Goal: Task Accomplishment & Management: Complete application form

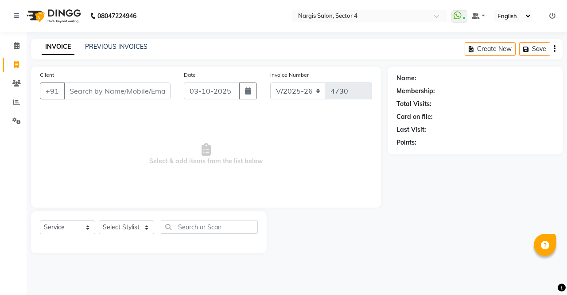
select select "4130"
select select "service"
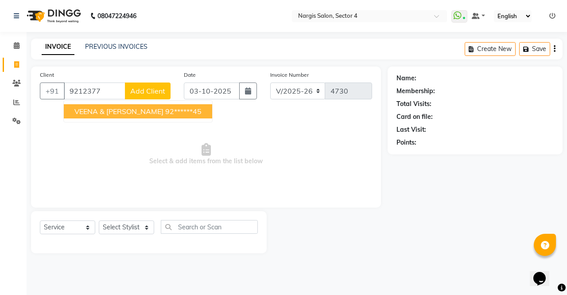
click at [101, 106] on button "VEENA & [PERSON_NAME] 92******45" at bounding box center [138, 111] width 148 height 14
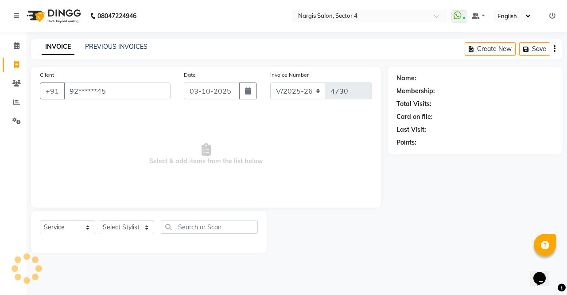
type input "92******45"
select select "1: Object"
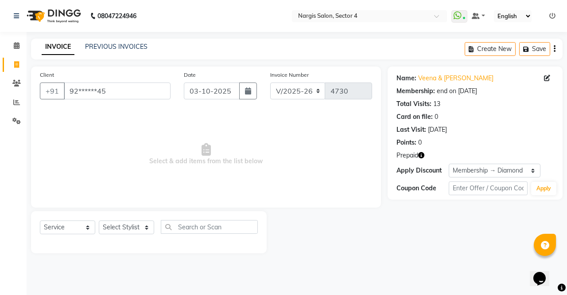
click at [420, 156] on icon "button" at bounding box center [421, 155] width 6 height 6
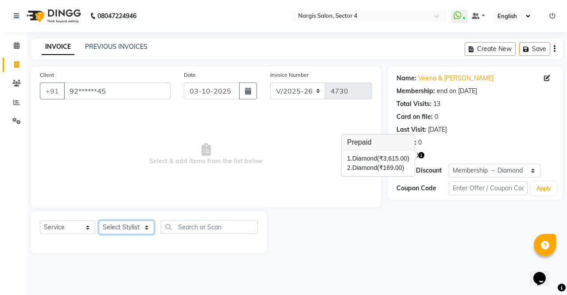
click at [125, 224] on select "Select Stylist ajeet Aman anu armaan ashu Front Desk muskaan rakhi saima shivam…" at bounding box center [126, 227] width 55 height 14
select select "86619"
click at [99, 220] on select "Select Stylist ajeet Aman anu armaan ashu Front Desk muskaan rakhi saima shivam…" at bounding box center [126, 227] width 55 height 14
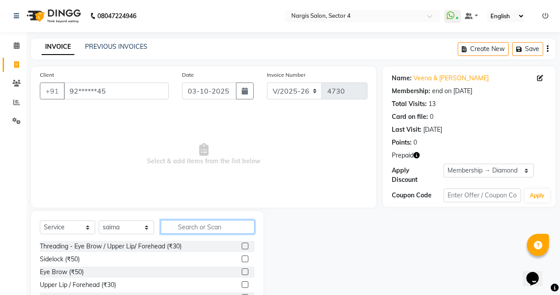
click at [215, 222] on input "text" at bounding box center [208, 227] width 94 height 14
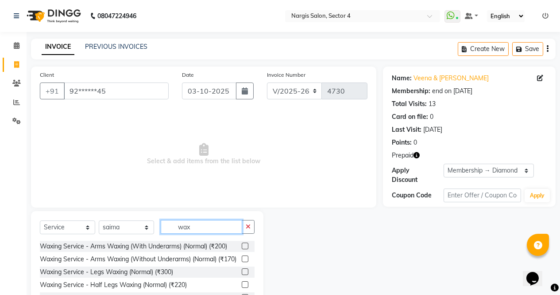
type input "wax"
click at [242, 246] on label at bounding box center [245, 245] width 7 height 7
click at [242, 246] on input "checkbox" at bounding box center [245, 246] width 6 height 6
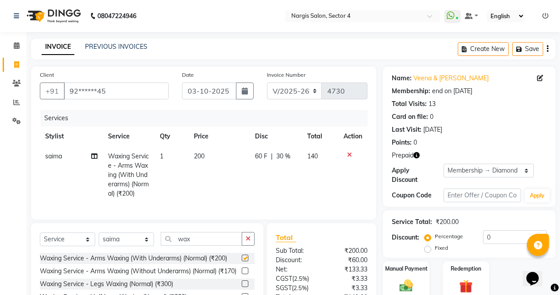
checkbox input "false"
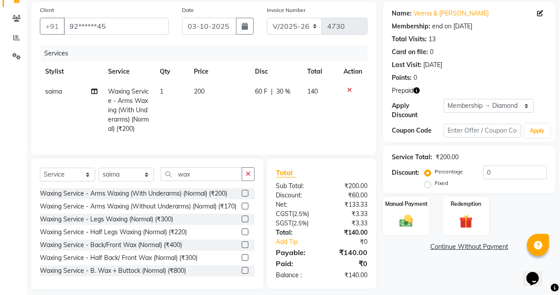
scroll to position [77, 0]
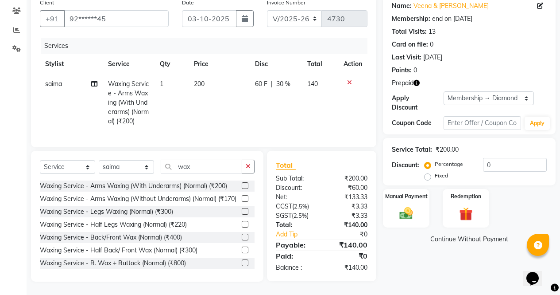
click at [242, 214] on label at bounding box center [245, 211] width 7 height 7
click at [242, 214] on input "checkbox" at bounding box center [245, 212] width 6 height 6
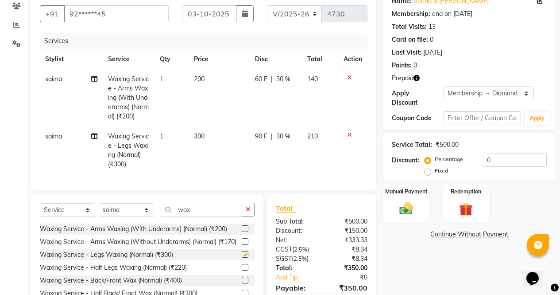
checkbox input "false"
click at [350, 134] on icon at bounding box center [349, 135] width 5 height 6
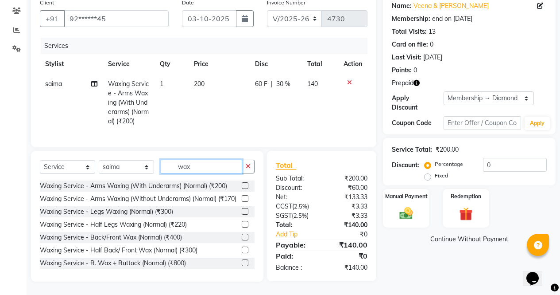
click at [198, 166] on input "wax" at bounding box center [201, 166] width 81 height 14
type input "w"
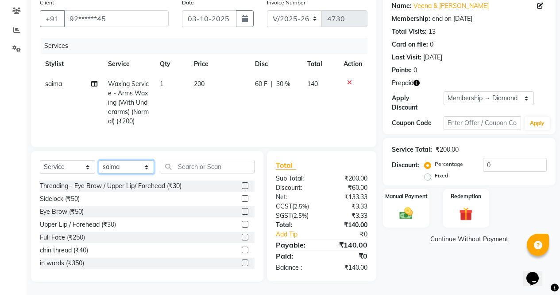
click at [115, 166] on select "Select Stylist ajeet Aman anu armaan ashu Front Desk muskaan rakhi saima shivam…" at bounding box center [126, 167] width 55 height 14
select select "87810"
click at [99, 162] on select "Select Stylist ajeet Aman anu armaan ashu Front Desk muskaan rakhi saima shivam…" at bounding box center [126, 167] width 55 height 14
click at [242, 214] on label at bounding box center [245, 211] width 7 height 7
click at [242, 214] on input "checkbox" at bounding box center [245, 212] width 6 height 6
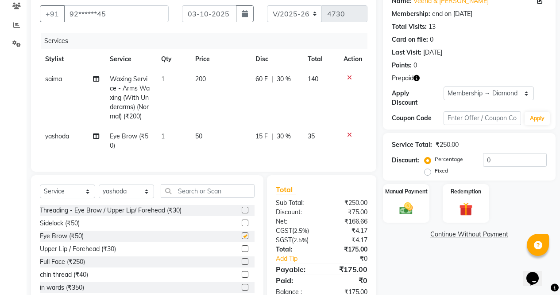
checkbox input "false"
click at [196, 196] on input "text" at bounding box center [208, 191] width 94 height 14
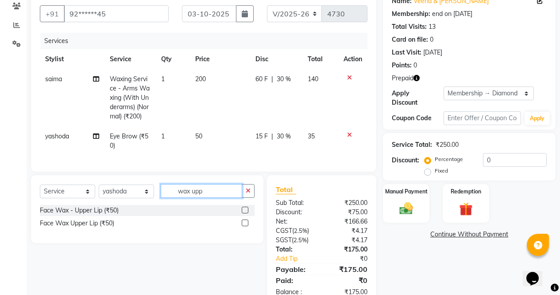
type input "wax upp"
click at [246, 213] on label at bounding box center [245, 209] width 7 height 7
click at [246, 213] on input "checkbox" at bounding box center [245, 210] width 6 height 6
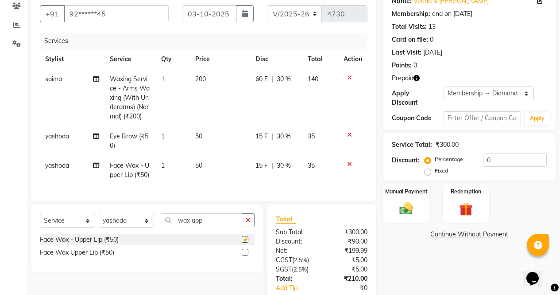
checkbox input "false"
click at [210, 227] on input "wax upp" at bounding box center [201, 220] width 81 height 14
type input "wax chin"
click at [246, 255] on label at bounding box center [245, 251] width 7 height 7
click at [246, 255] on input "checkbox" at bounding box center [245, 252] width 6 height 6
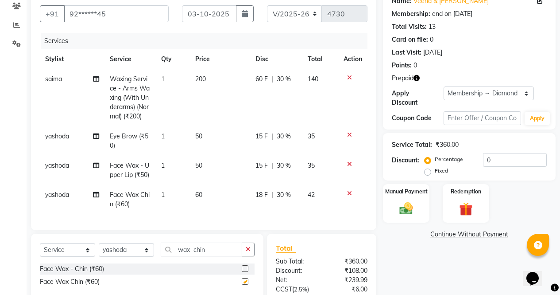
checkbox input "false"
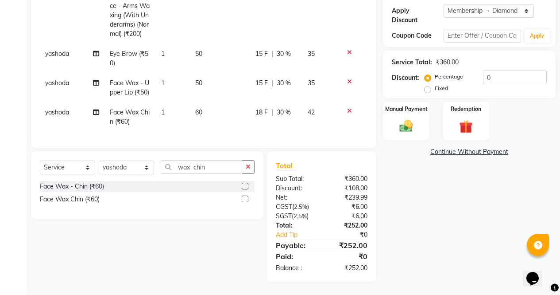
click at [469, 118] on img at bounding box center [466, 126] width 22 height 16
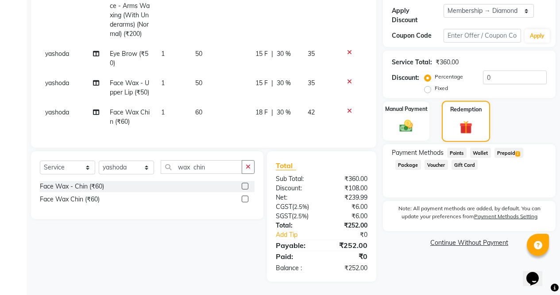
click at [518, 151] on span "2" at bounding box center [518, 153] width 5 height 5
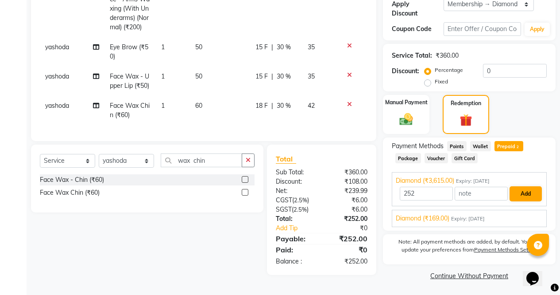
click at [526, 186] on button "Add" at bounding box center [526, 193] width 32 height 15
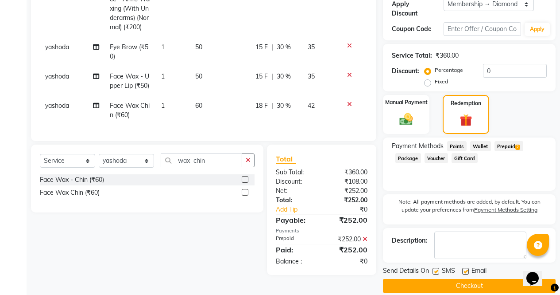
scroll to position [170, 0]
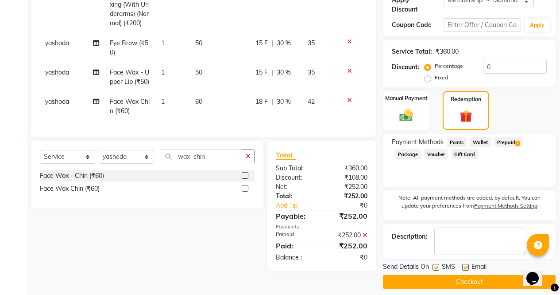
click at [482, 278] on button "Checkout" at bounding box center [469, 282] width 173 height 14
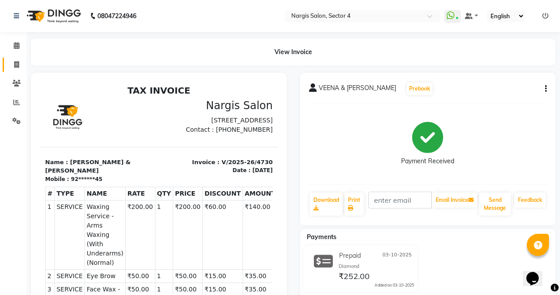
click at [10, 70] on link "Invoice" at bounding box center [13, 65] width 21 height 15
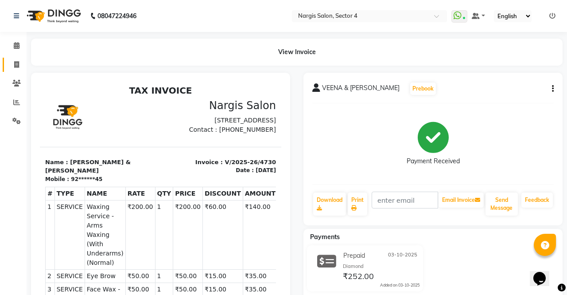
select select "service"
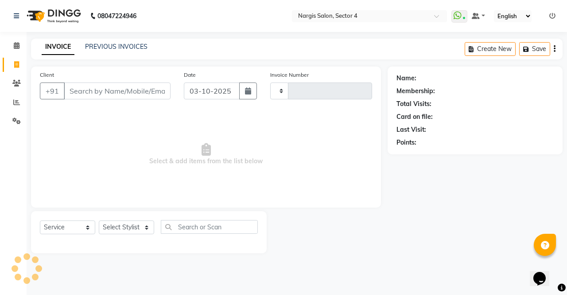
type input "4731"
select select "4130"
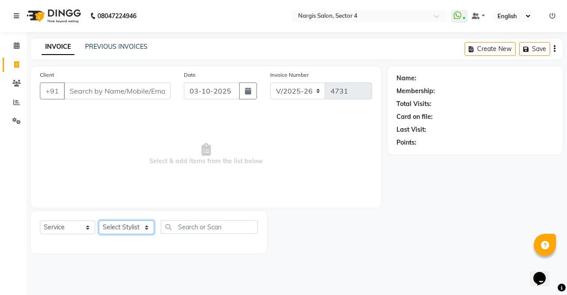
click at [115, 227] on select "Select Stylist ajeet Aman anu armaan ashu Front Desk muskaan rakhi saima shivam…" at bounding box center [126, 227] width 55 height 14
select select "28132"
click at [99, 220] on select "Select Stylist ajeet Aman anu armaan ashu Front Desk muskaan rakhi saima shivam…" at bounding box center [126, 227] width 55 height 14
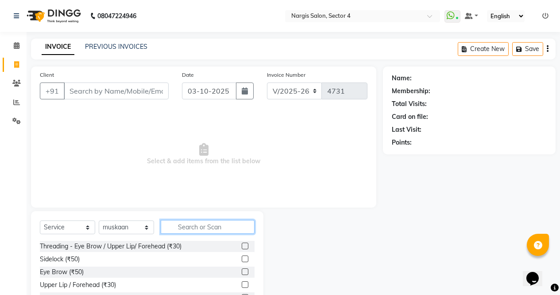
click at [181, 223] on input "text" at bounding box center [208, 227] width 94 height 14
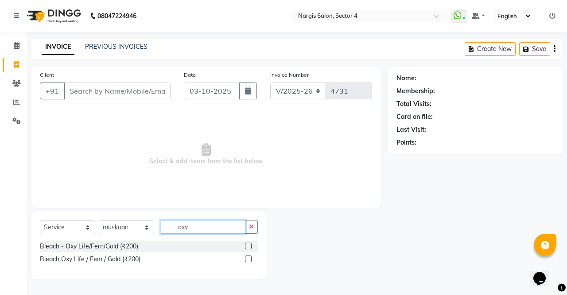
type input "oxy"
click at [248, 246] on label at bounding box center [248, 245] width 7 height 7
click at [248, 246] on input "checkbox" at bounding box center [248, 246] width 6 height 6
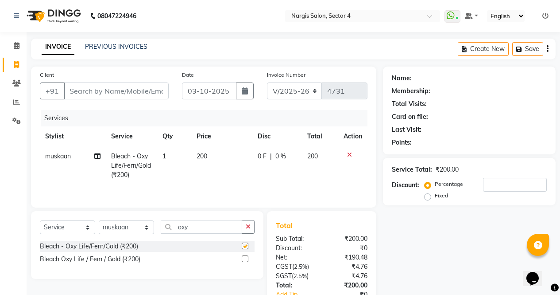
scroll to position [60, 0]
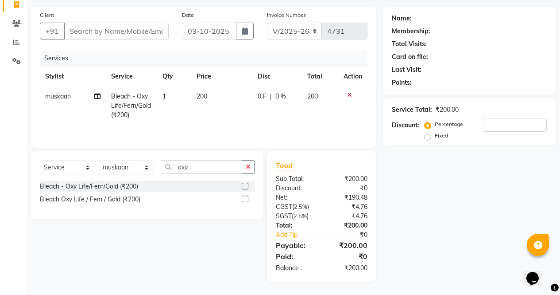
checkbox input "false"
click at [250, 171] on button "button" at bounding box center [248, 167] width 13 height 14
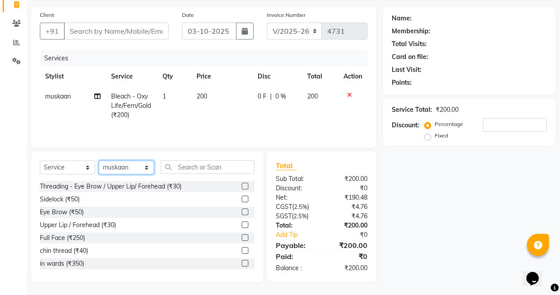
click at [142, 171] on select "Select Stylist ajeet Aman anu armaan ashu Front Desk muskaan rakhi saima shivam…" at bounding box center [126, 167] width 55 height 14
select select "29276"
click at [99, 160] on select "Select Stylist ajeet Aman anu armaan ashu Front Desk muskaan rakhi saima shivam…" at bounding box center [126, 167] width 55 height 14
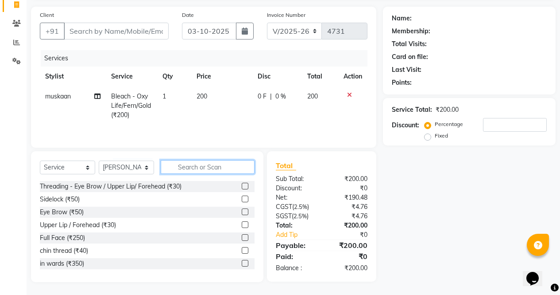
click at [216, 171] on input "text" at bounding box center [208, 167] width 94 height 14
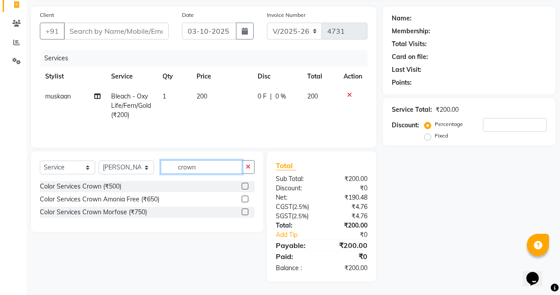
type input "crown"
click at [246, 199] on label at bounding box center [245, 198] width 7 height 7
click at [246, 199] on input "checkbox" at bounding box center [245, 199] width 6 height 6
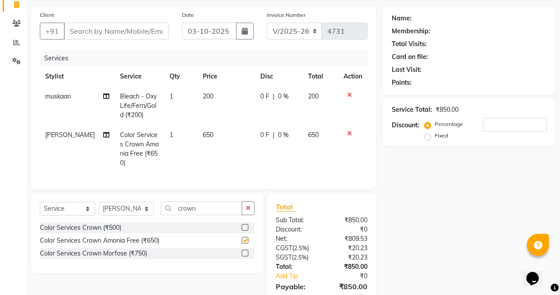
checkbox input "false"
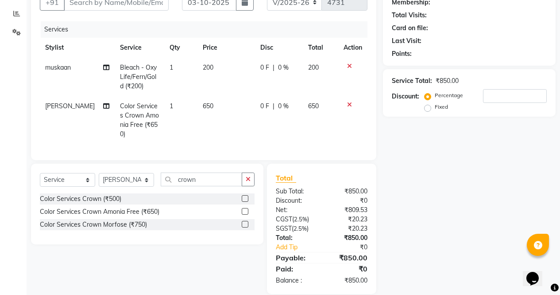
scroll to position [98, 0]
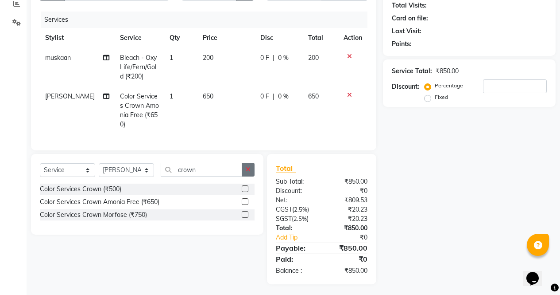
click at [250, 166] on icon "button" at bounding box center [248, 169] width 5 height 6
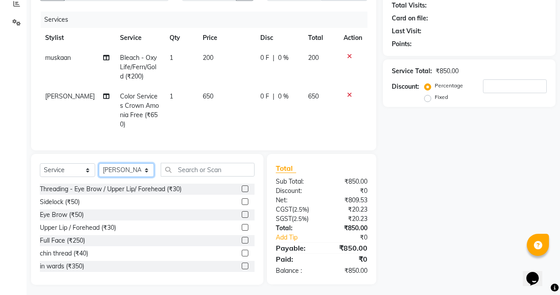
click at [108, 166] on select "Select Stylist ajeet Aman anu armaan ashu Front Desk muskaan rakhi saima shivam…" at bounding box center [126, 170] width 55 height 14
select select "29278"
click at [99, 163] on select "Select Stylist ajeet Aman anu armaan ashu Front Desk muskaan rakhi saima shivam…" at bounding box center [126, 170] width 55 height 14
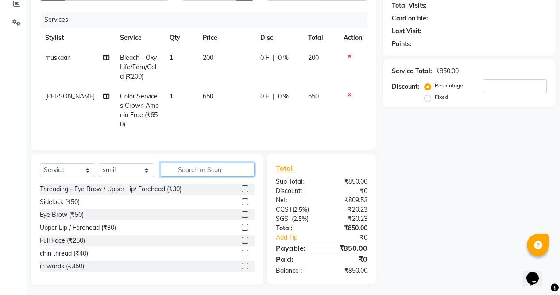
click at [230, 165] on input "text" at bounding box center [208, 170] width 94 height 14
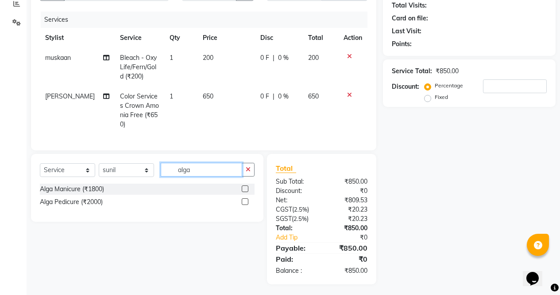
type input "alga"
click at [247, 201] on label at bounding box center [245, 201] width 7 height 7
click at [247, 201] on input "checkbox" at bounding box center [245, 202] width 6 height 6
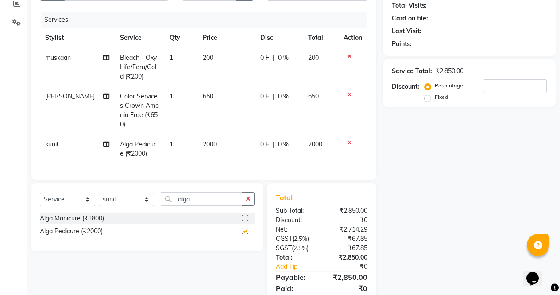
scroll to position [128, 0]
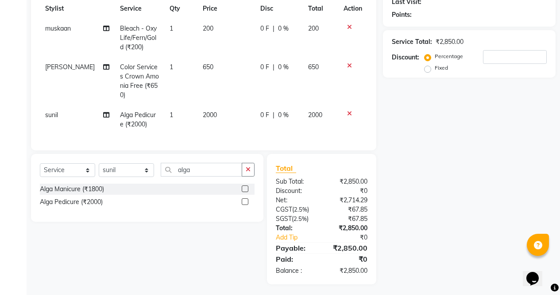
checkbox input "false"
click at [248, 167] on icon "button" at bounding box center [248, 169] width 5 height 6
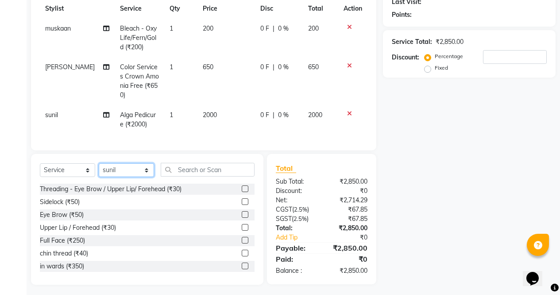
click at [143, 169] on select "Select Stylist ajeet Aman anu armaan ashu Front Desk muskaan rakhi saima shivam…" at bounding box center [126, 170] width 55 height 14
click at [99, 163] on select "Select Stylist ajeet Aman anu armaan ashu Front Desk muskaan rakhi saima shivam…" at bounding box center [126, 170] width 55 height 14
click at [152, 174] on select "Select Stylist ajeet Aman anu armaan ashu Front Desk muskaan rakhi saima shivam…" at bounding box center [126, 170] width 55 height 14
select select "28132"
click at [99, 163] on select "Select Stylist ajeet Aman anu armaan ashu Front Desk muskaan rakhi saima shivam…" at bounding box center [126, 170] width 55 height 14
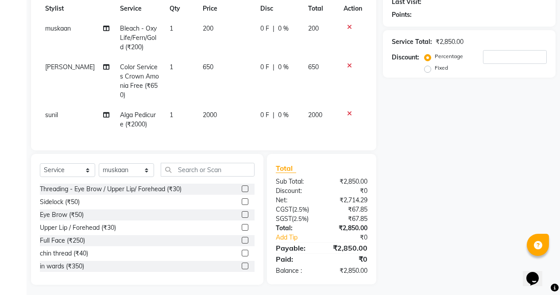
click at [242, 212] on label at bounding box center [245, 214] width 7 height 7
click at [242, 212] on input "checkbox" at bounding box center [245, 215] width 6 height 6
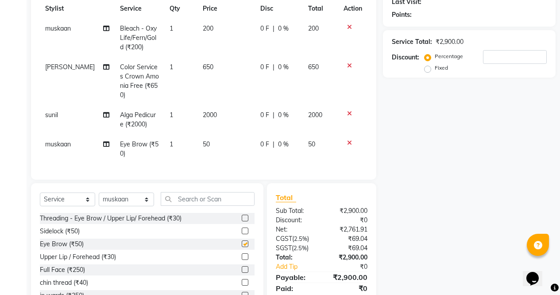
checkbox input "false"
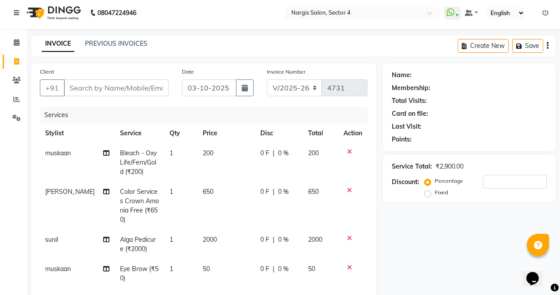
scroll to position [0, 0]
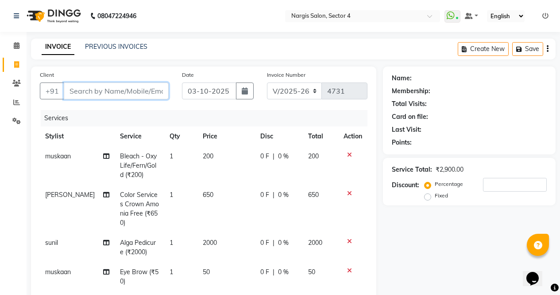
click at [112, 94] on input "Client" at bounding box center [116, 90] width 105 height 17
type input "9"
type input "0"
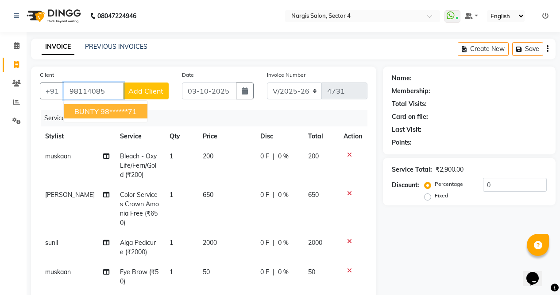
click at [135, 107] on ngb-highlight "98******71" at bounding box center [119, 111] width 36 height 9
type input "98******71"
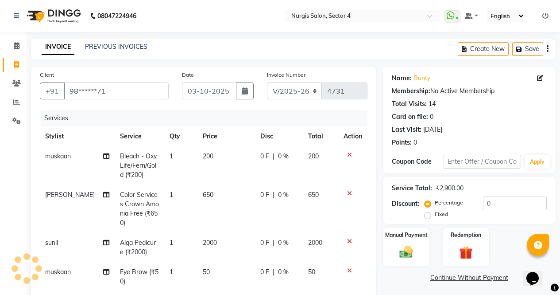
click at [416, 246] on img at bounding box center [407, 252] width 22 height 16
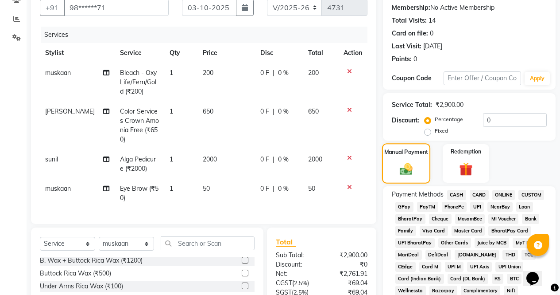
scroll to position [102, 0]
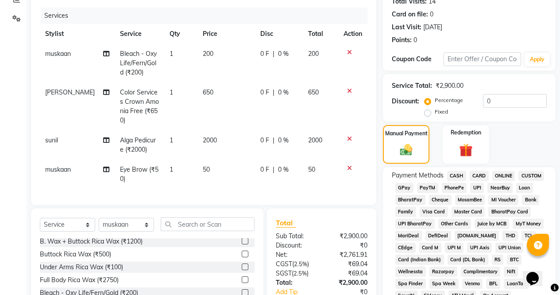
click at [500, 182] on span "NearBuy" at bounding box center [500, 187] width 25 height 10
click at [508, 171] on span "ONLINE" at bounding box center [504, 176] width 23 height 10
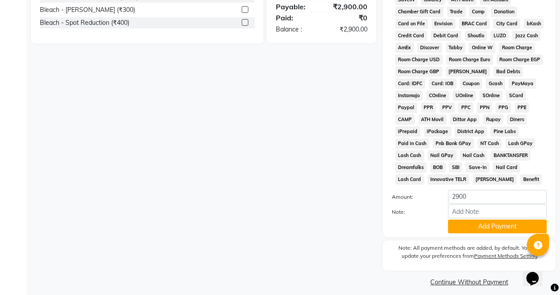
scroll to position [405, 0]
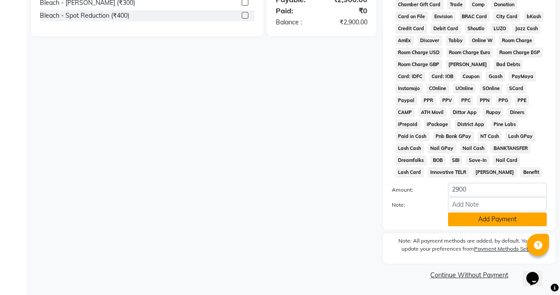
click at [492, 224] on button "Add Payment" at bounding box center [497, 219] width 99 height 14
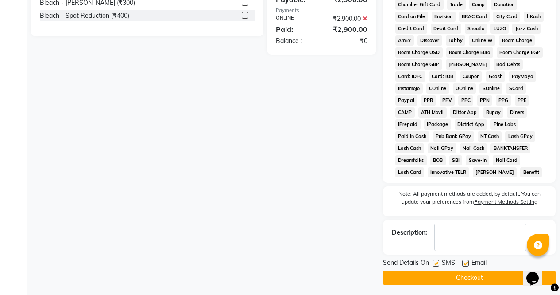
click at [500, 279] on button "Checkout" at bounding box center [469, 278] width 173 height 14
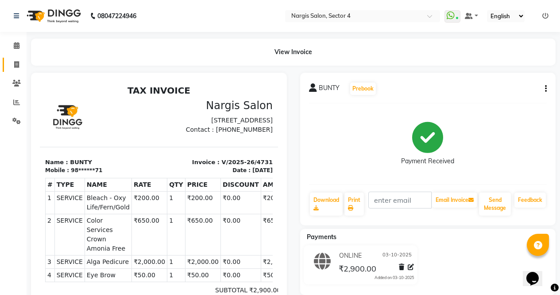
click at [12, 65] on span at bounding box center [17, 65] width 16 height 10
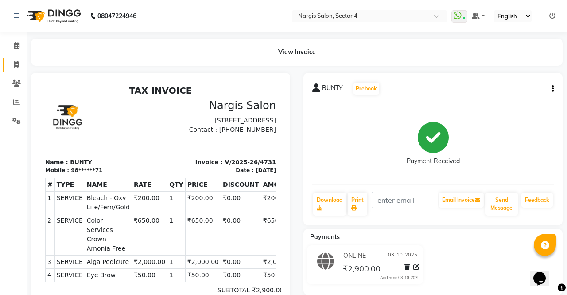
select select "service"
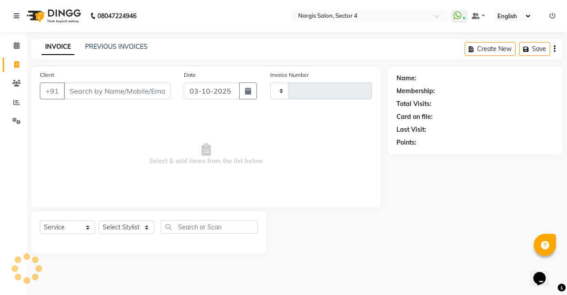
type input "4732"
select select "4130"
click at [99, 45] on link "PREVIOUS INVOICES" at bounding box center [116, 47] width 62 height 8
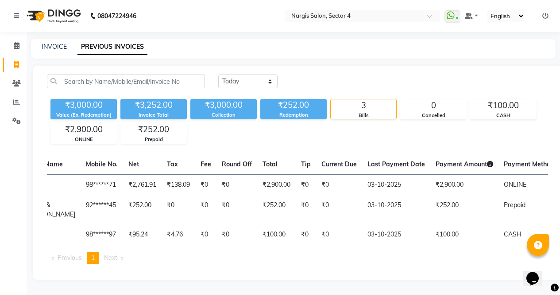
scroll to position [0, 222]
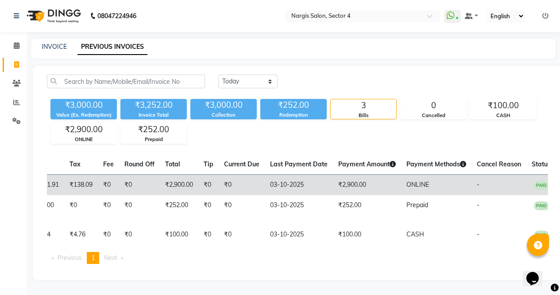
click at [413, 184] on span "ONLINE" at bounding box center [418, 184] width 23 height 8
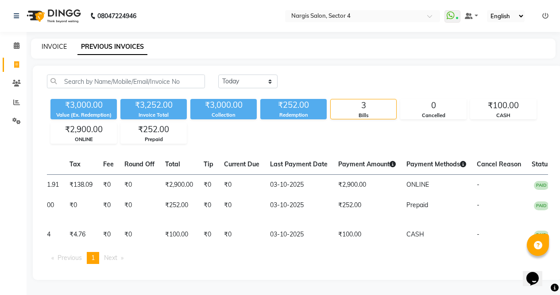
click at [54, 45] on link "INVOICE" at bounding box center [54, 47] width 25 height 8
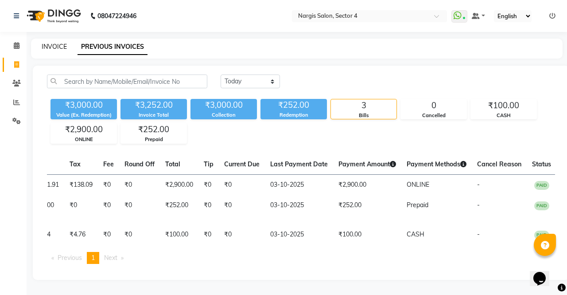
select select "service"
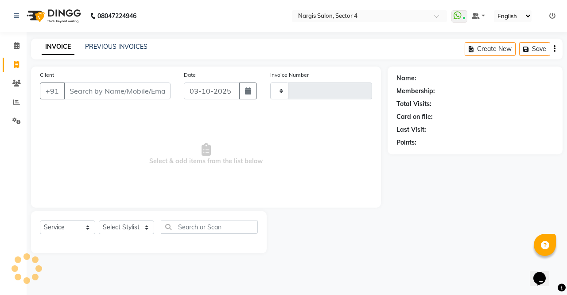
type input "4732"
select select "4130"
click at [329, 161] on span "Select & add items from the list below" at bounding box center [206, 154] width 332 height 89
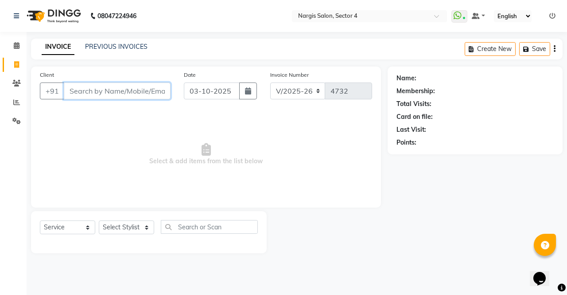
click at [153, 87] on input "Client" at bounding box center [117, 90] width 107 height 17
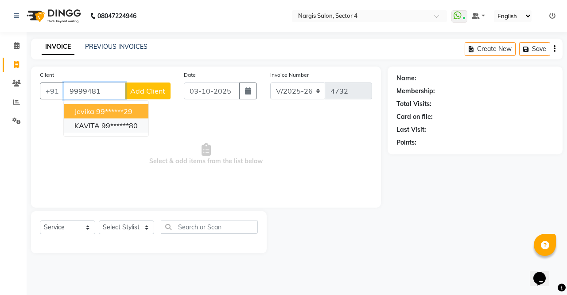
click at [134, 125] on ngb-highlight "99******80" at bounding box center [119, 125] width 36 height 9
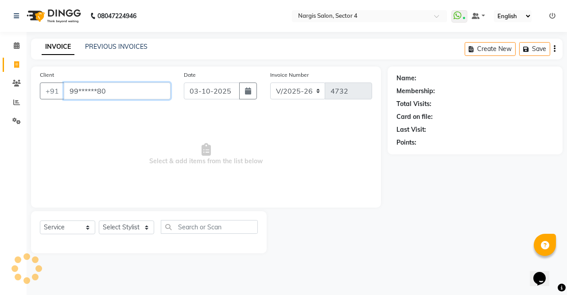
type input "99******80"
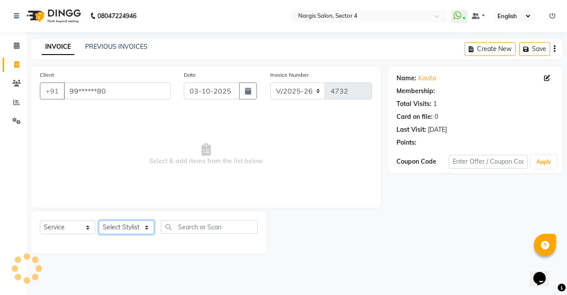
click at [140, 221] on select "Select Stylist ajeet Aman anu armaan ashu Front Desk muskaan rakhi saima shivam…" at bounding box center [126, 227] width 55 height 14
select select "28132"
click at [99, 220] on select "Select Stylist ajeet Aman anu armaan ashu Front Desk muskaan rakhi saima shivam…" at bounding box center [126, 227] width 55 height 14
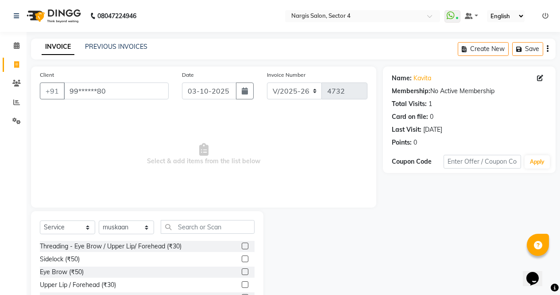
click at [242, 272] on label at bounding box center [245, 271] width 7 height 7
click at [242, 272] on input "checkbox" at bounding box center [245, 272] width 6 height 6
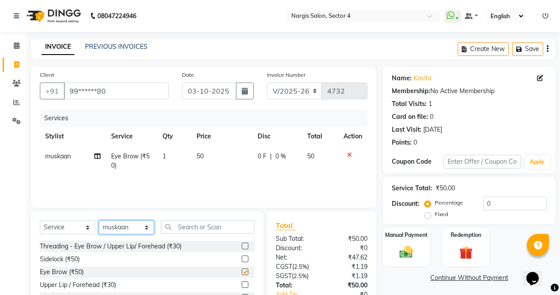
click at [146, 231] on select "Select Stylist ajeet Aman anu armaan ashu Front Desk muskaan rakhi saima shivam…" at bounding box center [126, 227] width 55 height 14
checkbox input "false"
select select "60383"
click at [99, 220] on select "Select Stylist ajeet Aman anu armaan ashu Front Desk muskaan rakhi saima shivam…" at bounding box center [126, 227] width 55 height 14
click at [242, 272] on label at bounding box center [245, 271] width 7 height 7
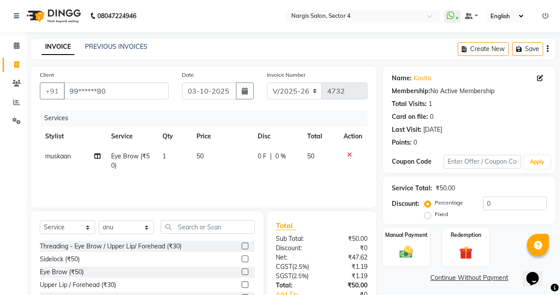
click at [242, 272] on input "checkbox" at bounding box center [245, 272] width 6 height 6
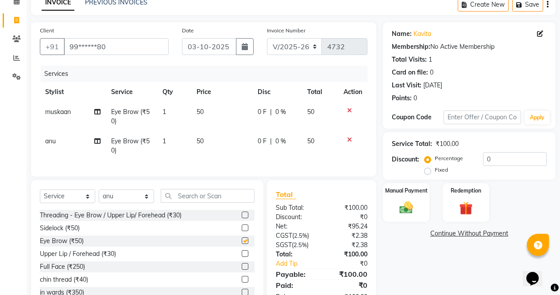
checkbox input "false"
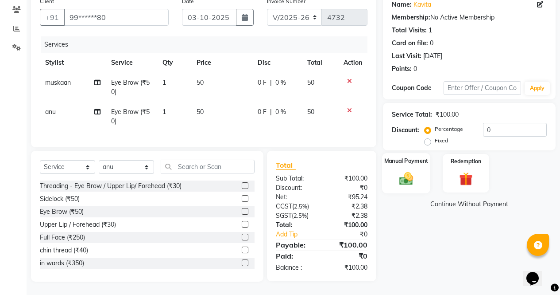
click at [409, 177] on img at bounding box center [406, 178] width 23 height 16
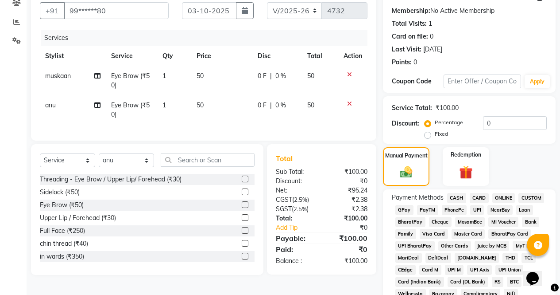
click at [451, 202] on span "CASH" at bounding box center [456, 198] width 19 height 10
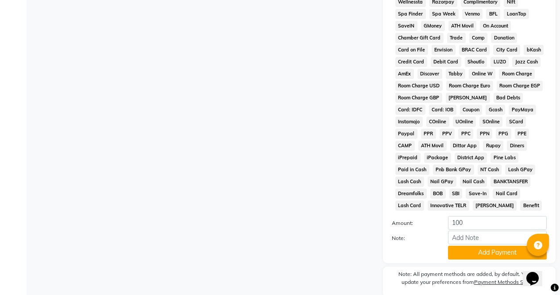
scroll to position [405, 0]
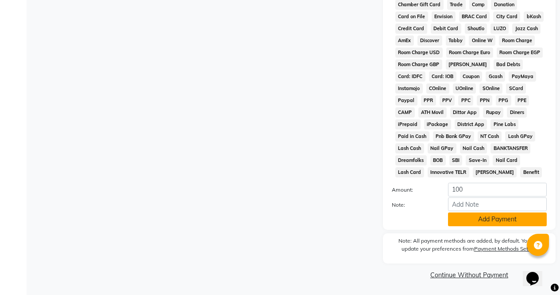
click at [502, 224] on button "Add Payment" at bounding box center [497, 219] width 99 height 14
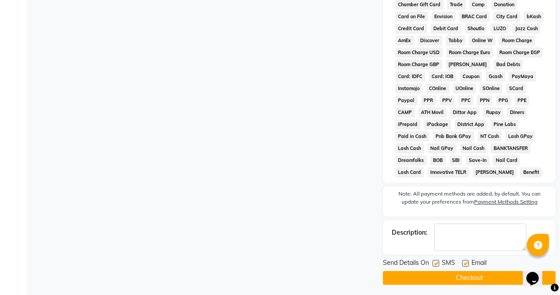
click at [497, 279] on button "Checkout" at bounding box center [469, 278] width 173 height 14
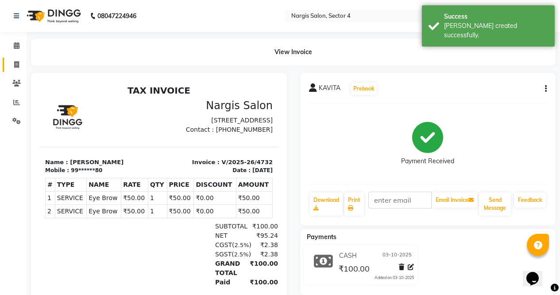
click at [17, 63] on icon at bounding box center [16, 64] width 5 height 7
select select "service"
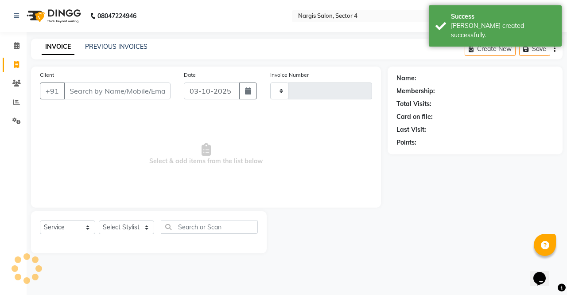
type input "4733"
select select "4130"
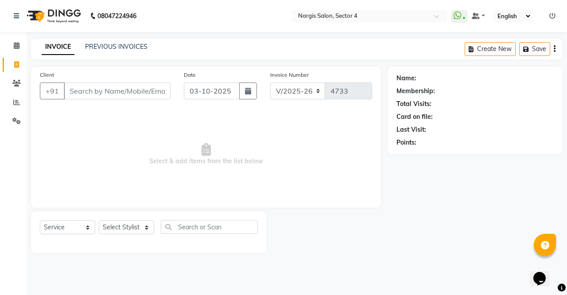
click at [151, 39] on div "INVOICE PREVIOUS INVOICES Create New Save" at bounding box center [296, 49] width 531 height 21
click at [138, 43] on link "PREVIOUS INVOICES" at bounding box center [116, 47] width 62 height 8
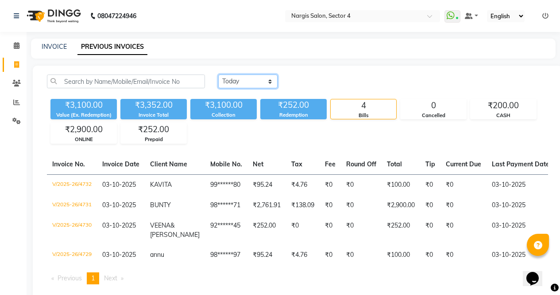
click at [277, 81] on select "Today Yesterday Custom Range" at bounding box center [247, 81] width 59 height 14
select select "yesterday"
click at [218, 74] on select "Today Yesterday Custom Range" at bounding box center [247, 81] width 59 height 14
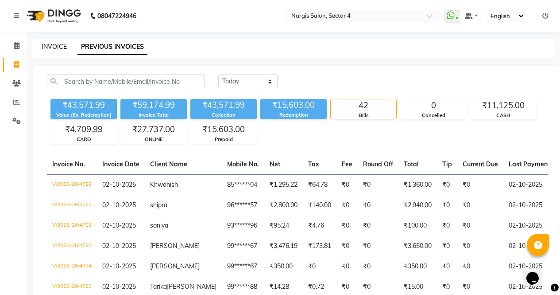
click at [56, 43] on link "INVOICE" at bounding box center [54, 47] width 25 height 8
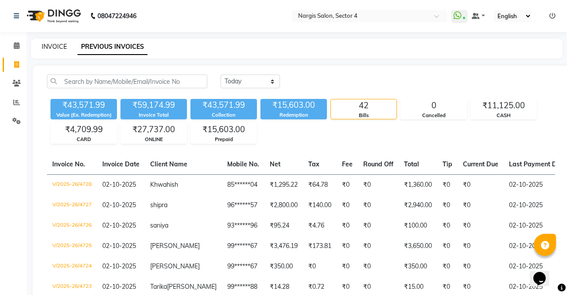
select select "service"
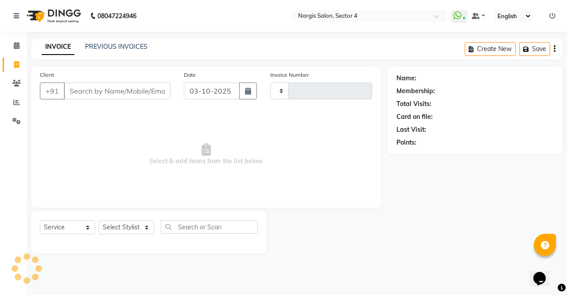
type input "4733"
select select "4130"
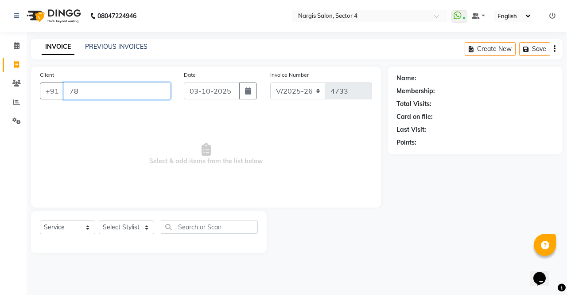
type input "7"
type input "7838838227"
click at [166, 93] on button "Add Client" at bounding box center [148, 90] width 46 height 17
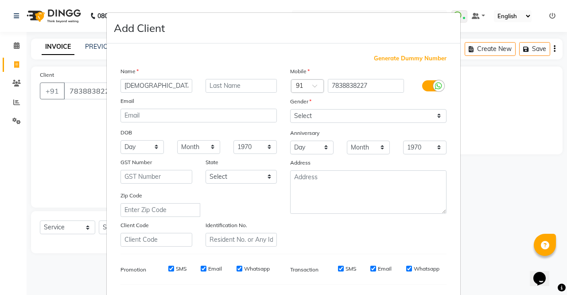
type input "shajaha"
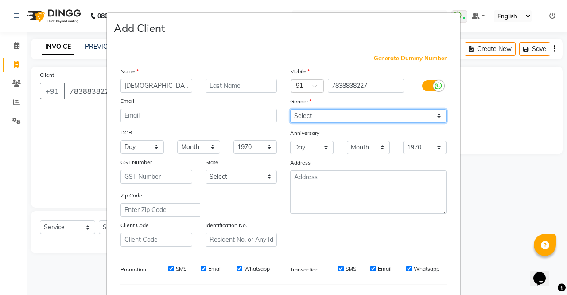
click at [350, 118] on select "Select Male Female Other Prefer Not To Say" at bounding box center [368, 116] width 156 height 14
select select "female"
click at [290, 109] on select "Select Male Female Other Prefer Not To Say" at bounding box center [368, 116] width 156 height 14
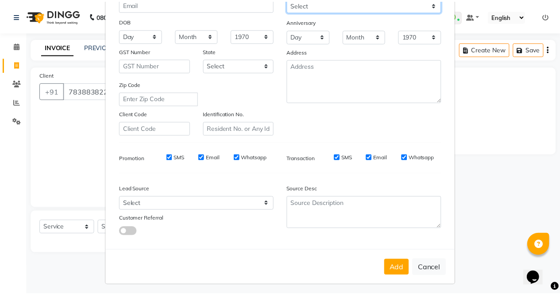
scroll to position [114, 0]
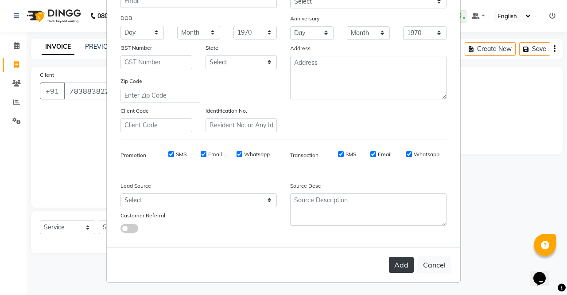
click at [396, 256] on button "Add" at bounding box center [401, 264] width 25 height 16
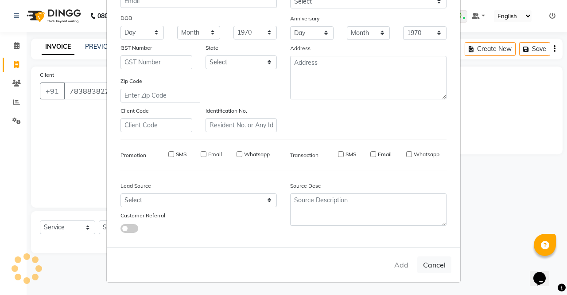
type input "78******27"
select select
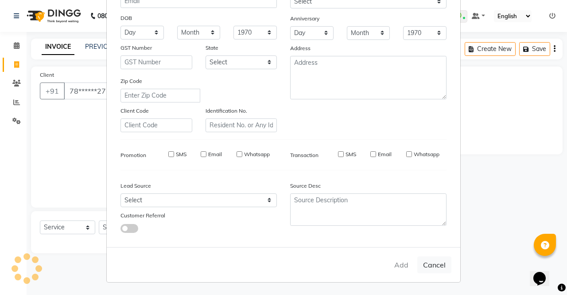
select select
checkbox input "false"
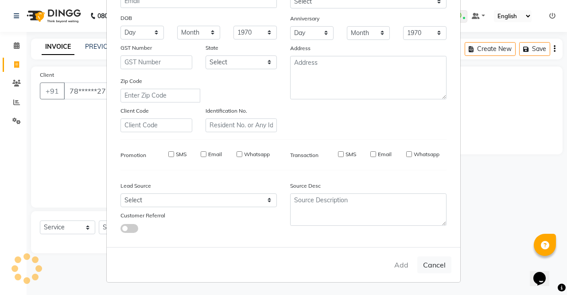
checkbox input "false"
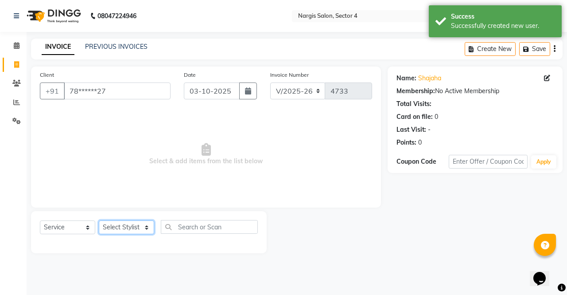
click at [147, 233] on select "Select Stylist ajeet Aman anu armaan ashu Front Desk muskaan rakhi saima shivam…" at bounding box center [126, 227] width 55 height 14
select select "87409"
click at [99, 220] on select "Select Stylist ajeet Aman anu armaan ashu Front Desk muskaan rakhi saima shivam…" at bounding box center [126, 227] width 55 height 14
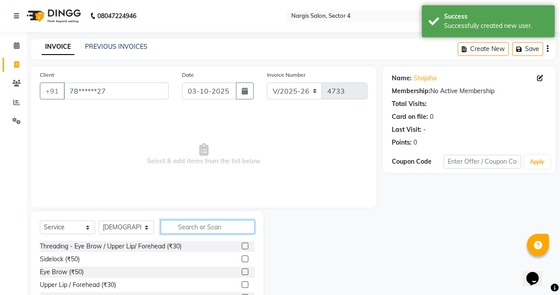
click at [230, 222] on input "text" at bounding box center [208, 227] width 94 height 14
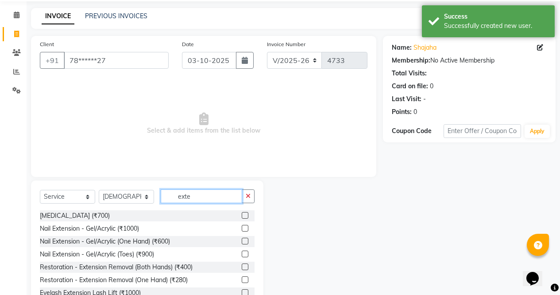
scroll to position [60, 0]
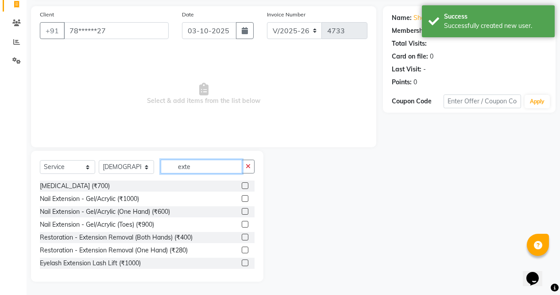
type input "exte"
click at [242, 200] on label at bounding box center [245, 198] width 7 height 7
click at [242, 200] on input "checkbox" at bounding box center [245, 199] width 6 height 6
checkbox input "true"
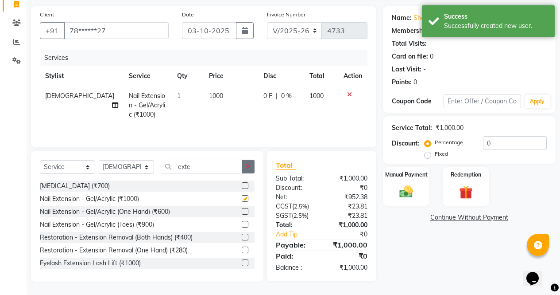
click at [254, 168] on button "button" at bounding box center [248, 166] width 13 height 14
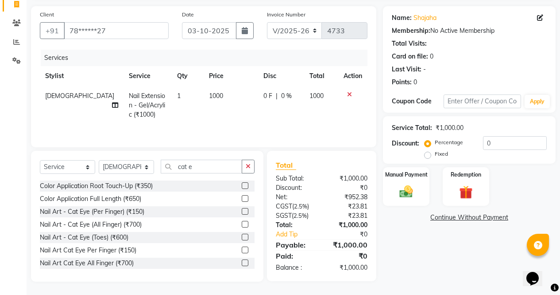
click at [360, 235] on div "₹0" at bounding box center [352, 233] width 44 height 9
click at [368, 238] on div "₹0" at bounding box center [352, 233] width 44 height 9
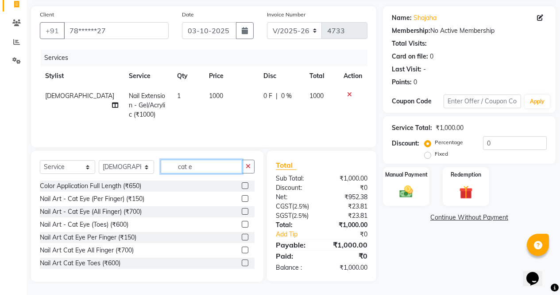
click at [229, 164] on input "cat e" at bounding box center [201, 166] width 81 height 14
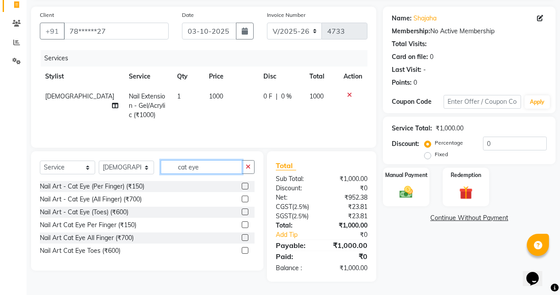
type input "cat eye"
click at [248, 198] on label at bounding box center [245, 198] width 7 height 7
click at [248, 198] on input "checkbox" at bounding box center [245, 199] width 6 height 6
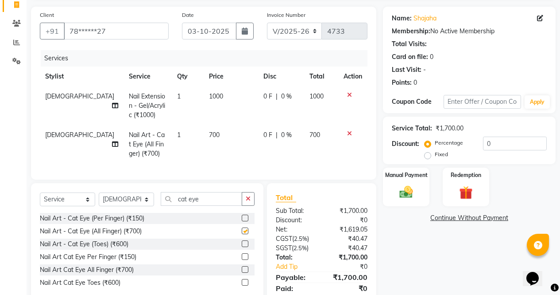
checkbox input "false"
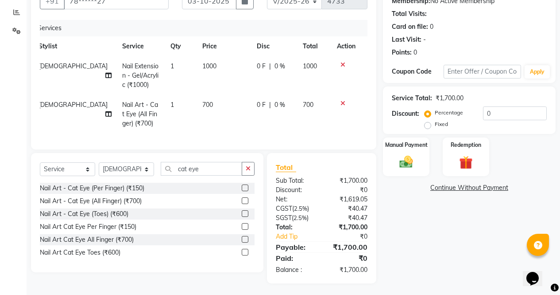
scroll to position [98, 0]
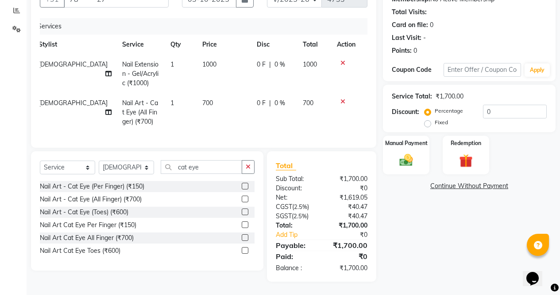
click at [257, 98] on span "0 F" at bounding box center [261, 102] width 9 height 9
select select "87409"
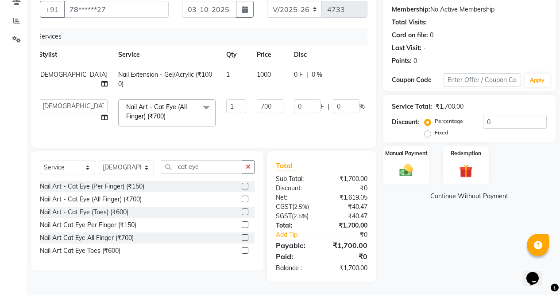
scroll to position [88, 0]
click at [294, 99] on input "0" at bounding box center [307, 106] width 27 height 14
type input "450"
click at [434, 241] on div "Name: Shajaha Membership: No Active Membership Total Visits: Card on file: 0 La…" at bounding box center [472, 133] width 179 height 296
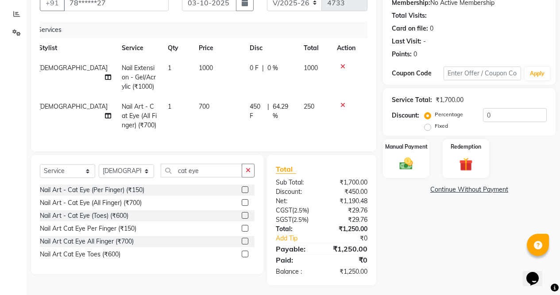
scroll to position [98, 0]
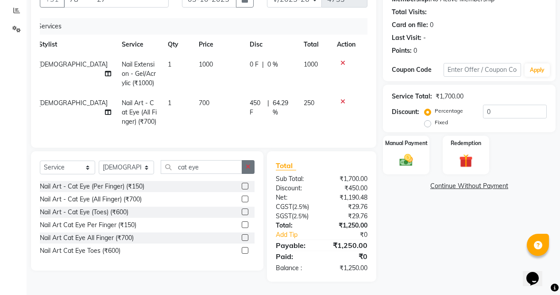
click at [253, 166] on button "button" at bounding box center [248, 167] width 13 height 14
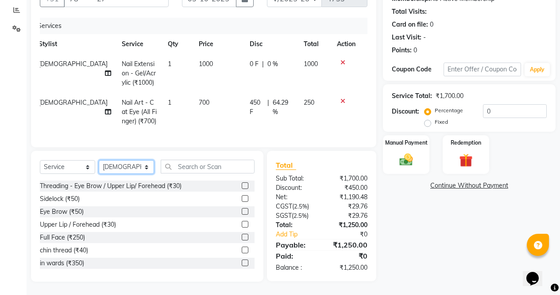
click at [128, 168] on select "Select Stylist ajeet Aman anu armaan ashu Front Desk muskaan rakhi saima shivam…" at bounding box center [126, 167] width 55 height 14
select select "28206"
click at [99, 160] on select "Select Stylist ajeet Aman anu armaan ashu Front Desk muskaan rakhi saima shivam…" at bounding box center [126, 167] width 55 height 14
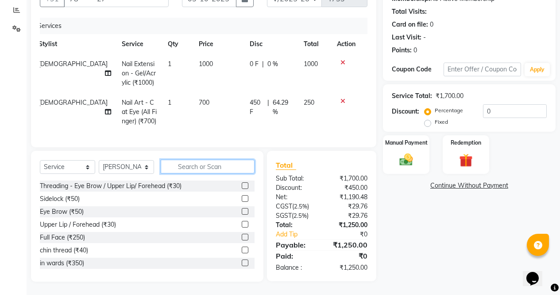
click at [189, 170] on input "text" at bounding box center [208, 166] width 94 height 14
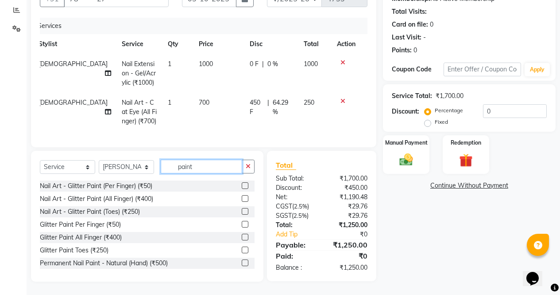
type input "paint"
click at [242, 263] on label at bounding box center [245, 262] width 7 height 7
click at [242, 263] on input "checkbox" at bounding box center [245, 263] width 6 height 6
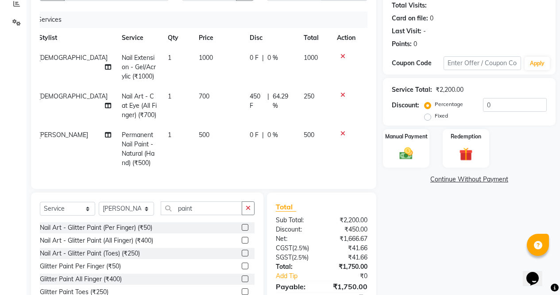
scroll to position [147, 0]
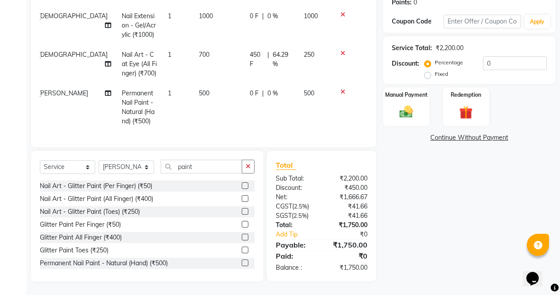
checkbox input "false"
click at [408, 90] on label "Manual Payment" at bounding box center [406, 94] width 44 height 8
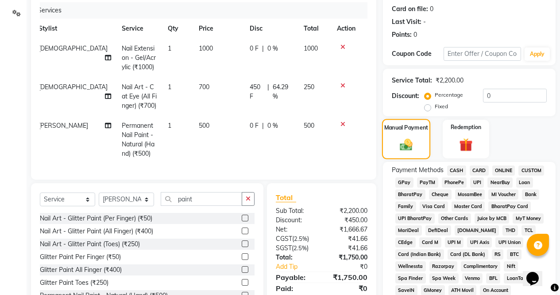
scroll to position [105, 0]
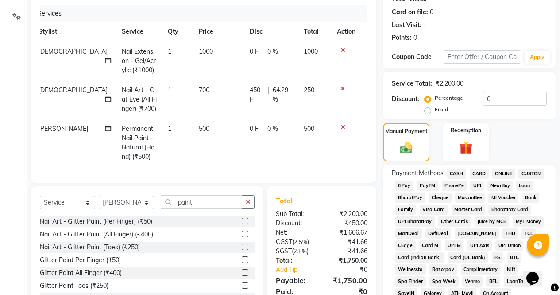
click at [435, 110] on label "Fixed" at bounding box center [441, 109] width 13 height 8
click at [430, 110] on input "Fixed" at bounding box center [430, 109] width 6 height 6
radio input "true"
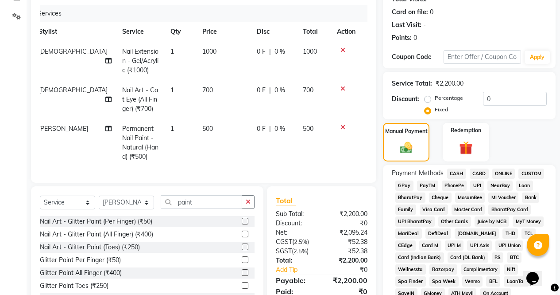
click at [435, 97] on label "Percentage" at bounding box center [449, 98] width 28 height 8
click at [431, 97] on input "Percentage" at bounding box center [430, 98] width 6 height 6
radio input "true"
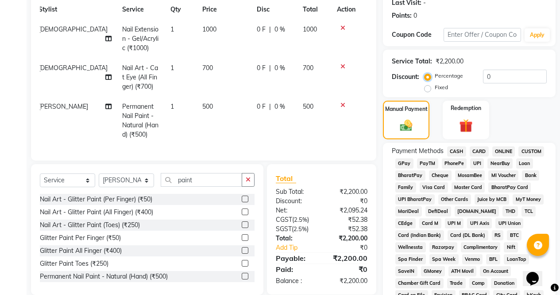
scroll to position [102, 0]
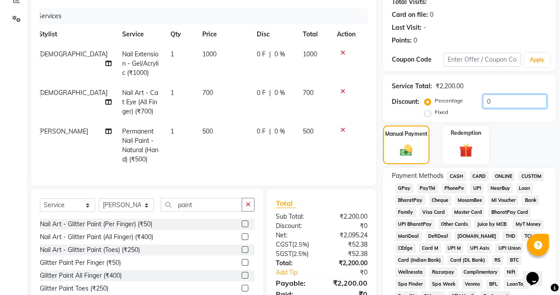
click at [510, 105] on input "0" at bounding box center [515, 101] width 64 height 14
click at [435, 116] on label "Fixed" at bounding box center [441, 112] width 13 height 8
click at [429, 115] on input "Fixed" at bounding box center [430, 112] width 6 height 6
radio input "true"
click at [500, 102] on input "number" at bounding box center [515, 101] width 64 height 14
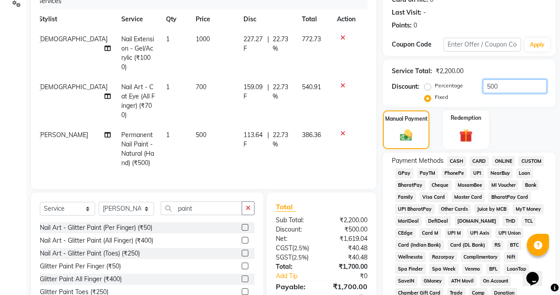
scroll to position [159, 0]
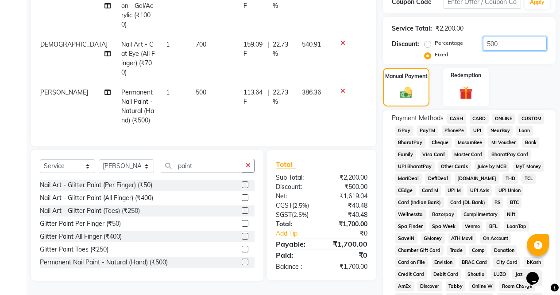
type input "500"
click at [459, 120] on span "CASH" at bounding box center [456, 118] width 19 height 10
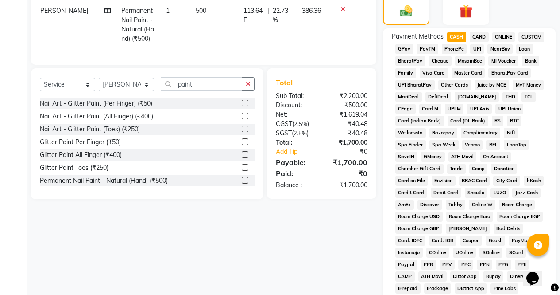
scroll to position [405, 0]
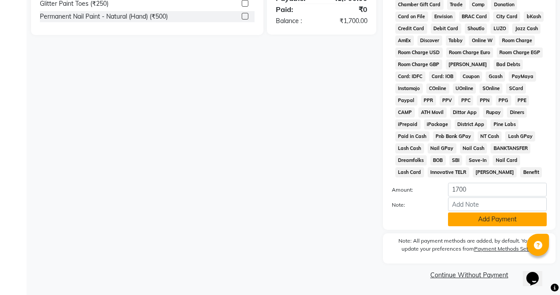
click at [490, 225] on button "Add Payment" at bounding box center [497, 219] width 99 height 14
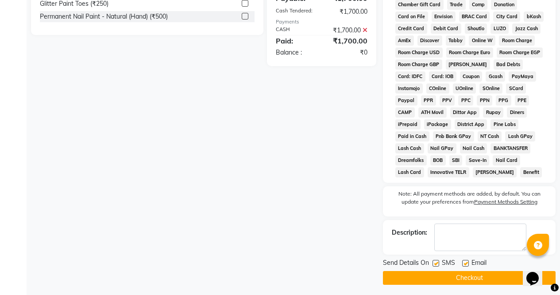
click at [488, 282] on button "Checkout" at bounding box center [469, 278] width 173 height 14
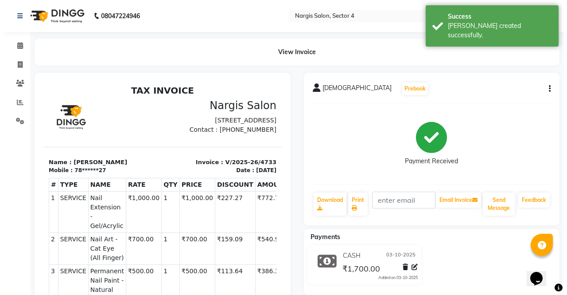
scroll to position [14, 0]
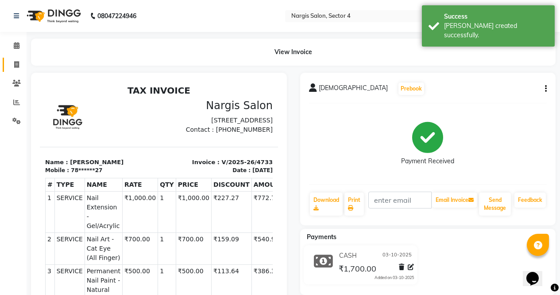
click at [13, 66] on span at bounding box center [17, 65] width 16 height 10
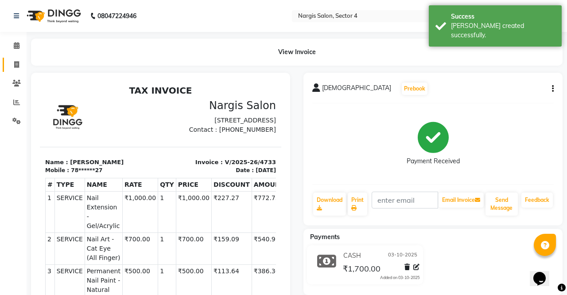
select select "service"
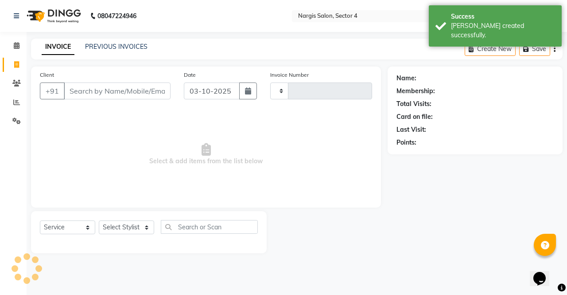
type input "4734"
select select "4130"
click at [105, 47] on link "PREVIOUS INVOICES" at bounding box center [116, 47] width 62 height 8
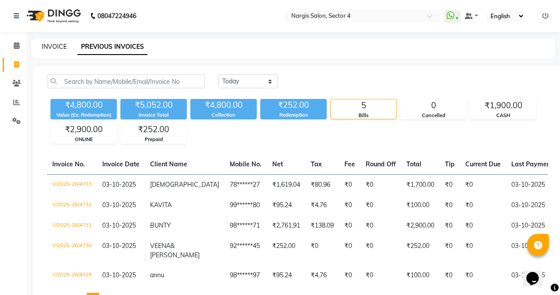
click at [46, 44] on link "INVOICE" at bounding box center [54, 47] width 25 height 8
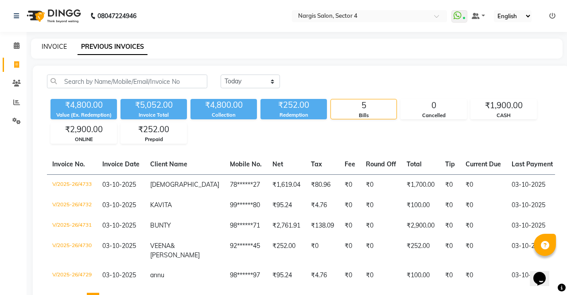
select select "service"
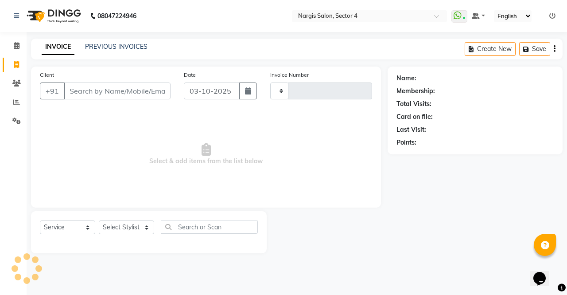
type input "4734"
select select "4130"
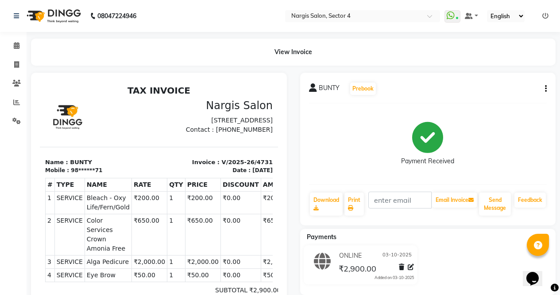
click at [551, 86] on div "BUNTY Prebook Payment Received Download Print Email Invoice Send Message Feedba…" at bounding box center [428, 149] width 256 height 152
click at [546, 89] on icon "button" at bounding box center [546, 89] width 2 height 0
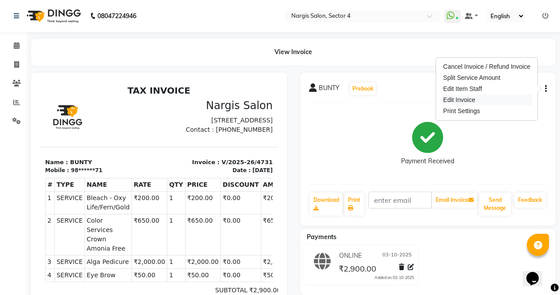
click at [477, 98] on div "Edit Invoice" at bounding box center [487, 99] width 91 height 11
select select "service"
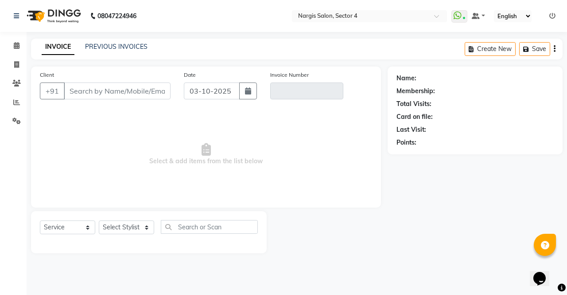
type input "98******71"
type input "V/2025-26/4731"
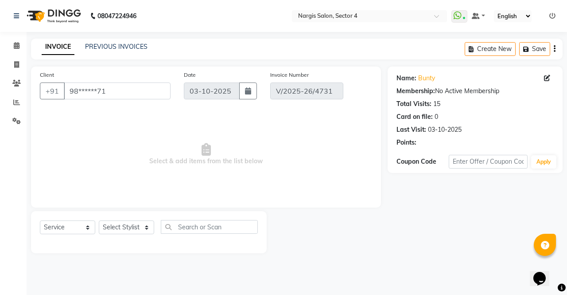
select select "select"
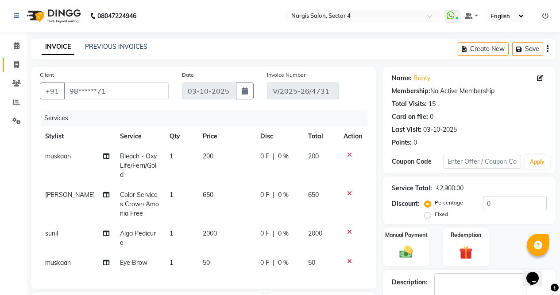
click at [23, 65] on span at bounding box center [17, 65] width 16 height 10
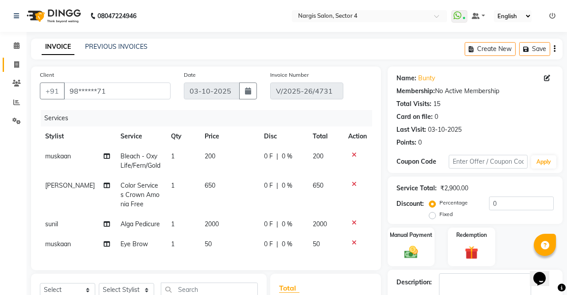
select select "4130"
select select "service"
